Goal: Navigation & Orientation: Find specific page/section

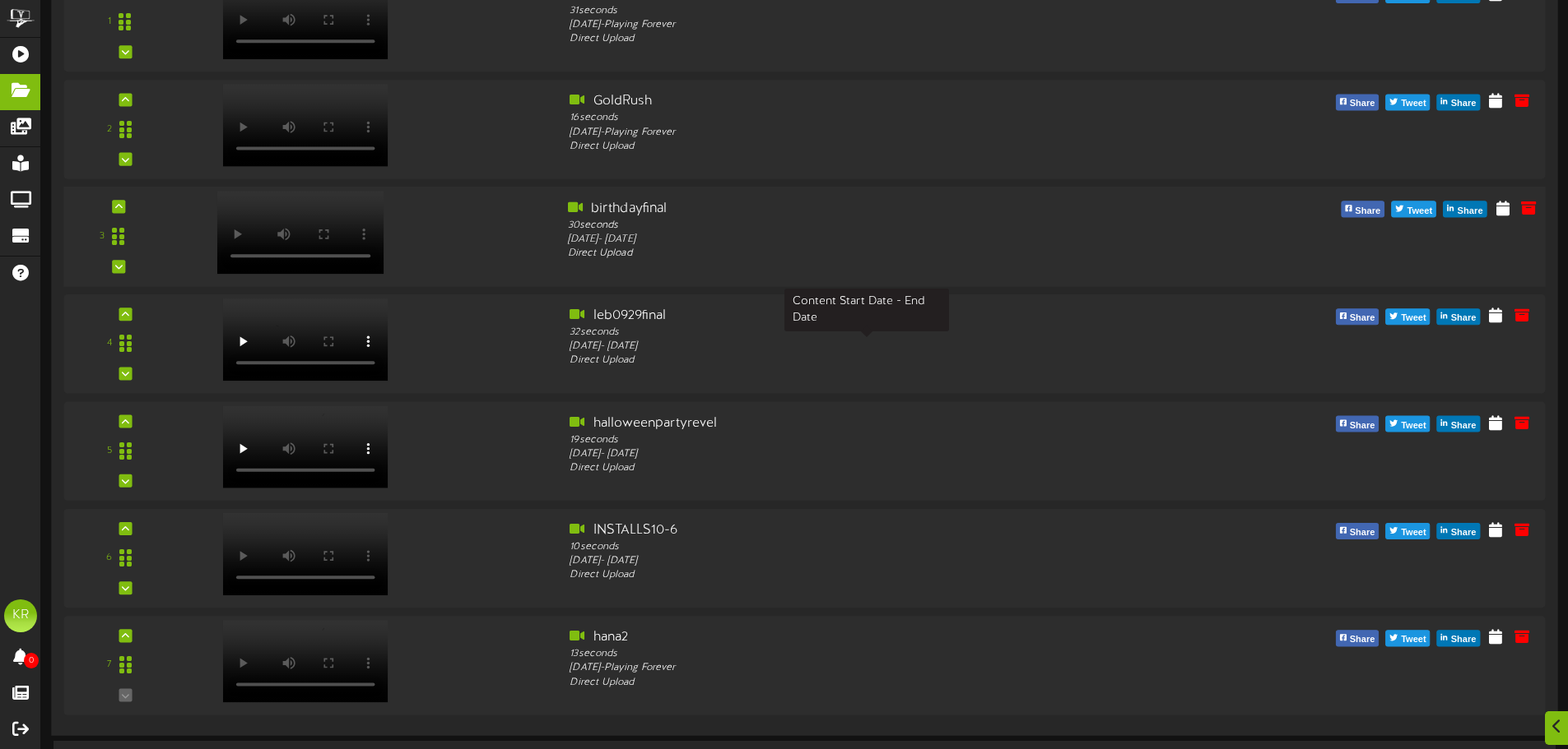
scroll to position [1172, 0]
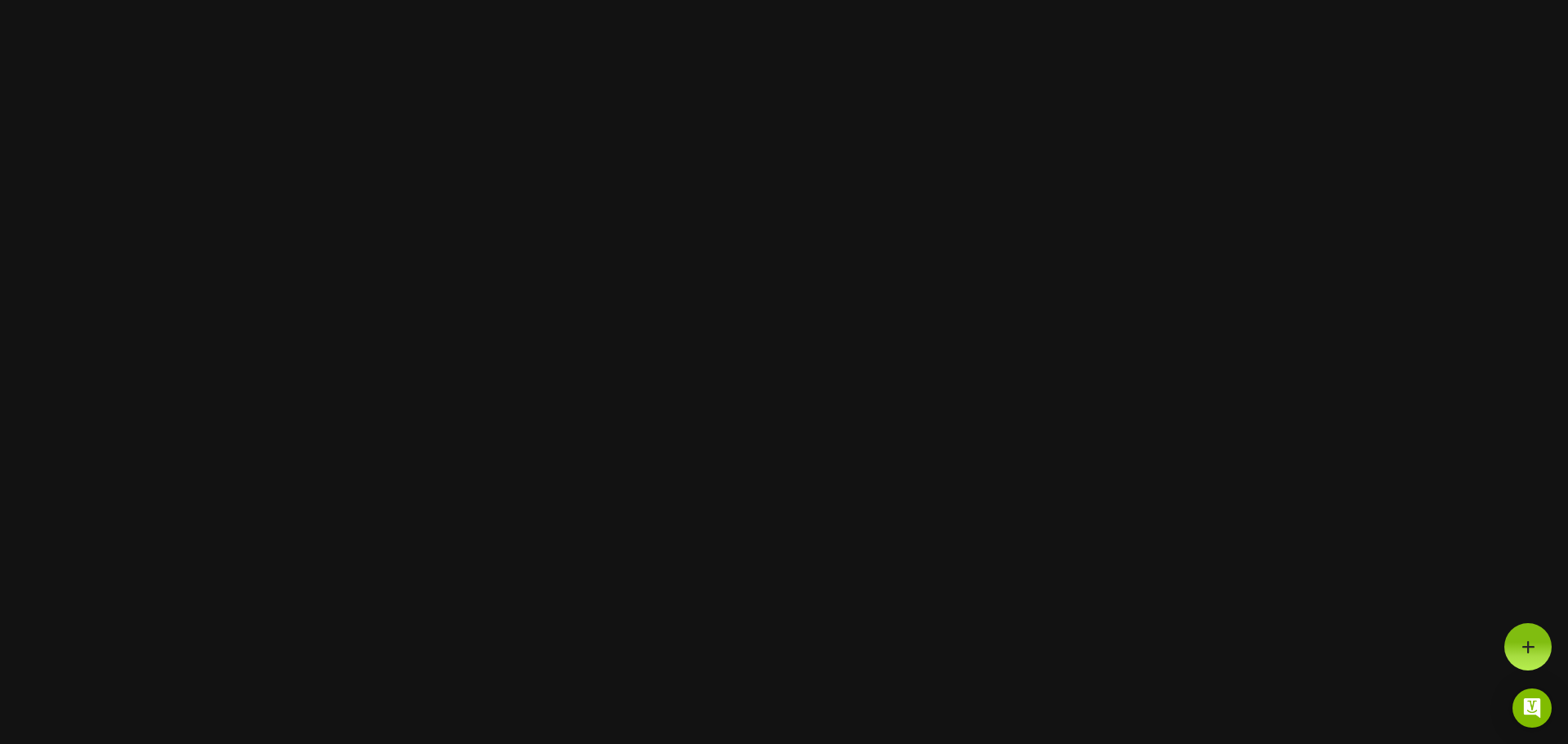
drag, startPoint x: 857, startPoint y: 112, endPoint x: 701, endPoint y: 124, distance: 156.5
click at [767, 0] on html at bounding box center [784, 0] width 1568 height 0
